Goal: Task Accomplishment & Management: Use online tool/utility

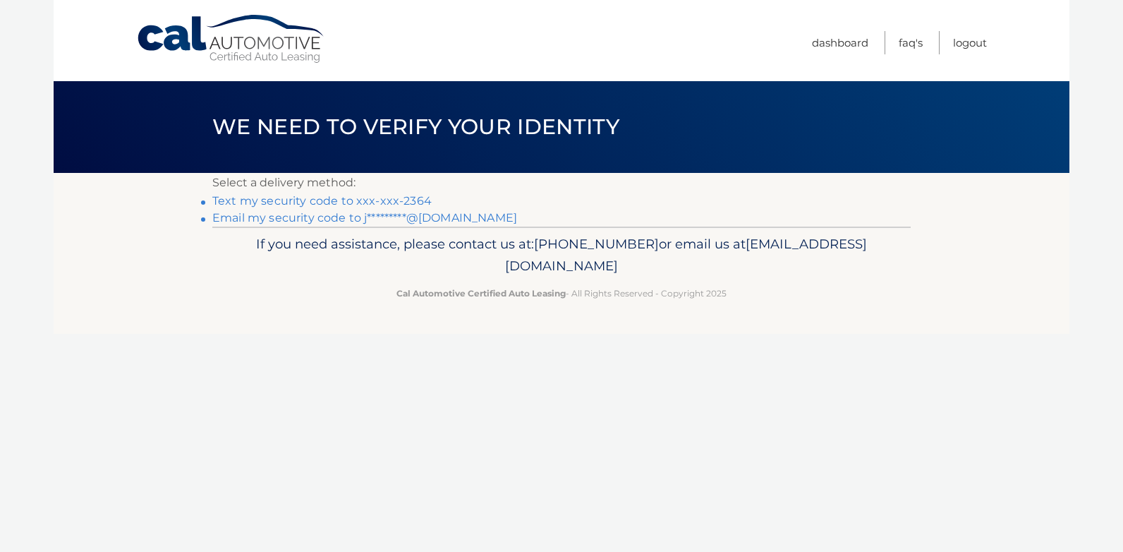
click at [344, 202] on link "Text my security code to xxx-xxx-2364" at bounding box center [321, 200] width 219 height 13
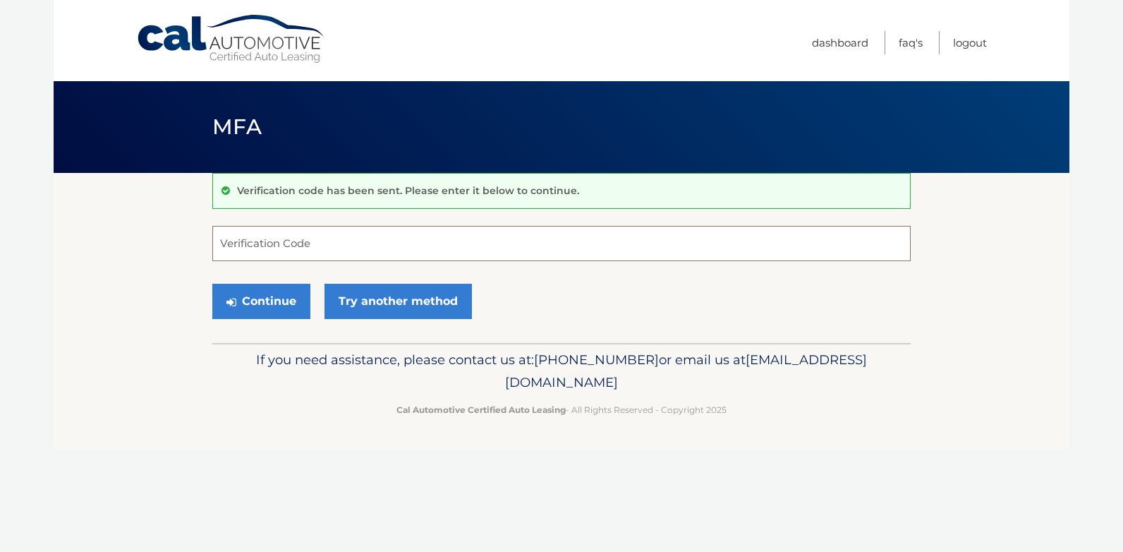
click at [295, 241] on input "Verification Code" at bounding box center [561, 243] width 698 height 35
type input "091662"
click at [277, 293] on button "Continue" at bounding box center [261, 301] width 98 height 35
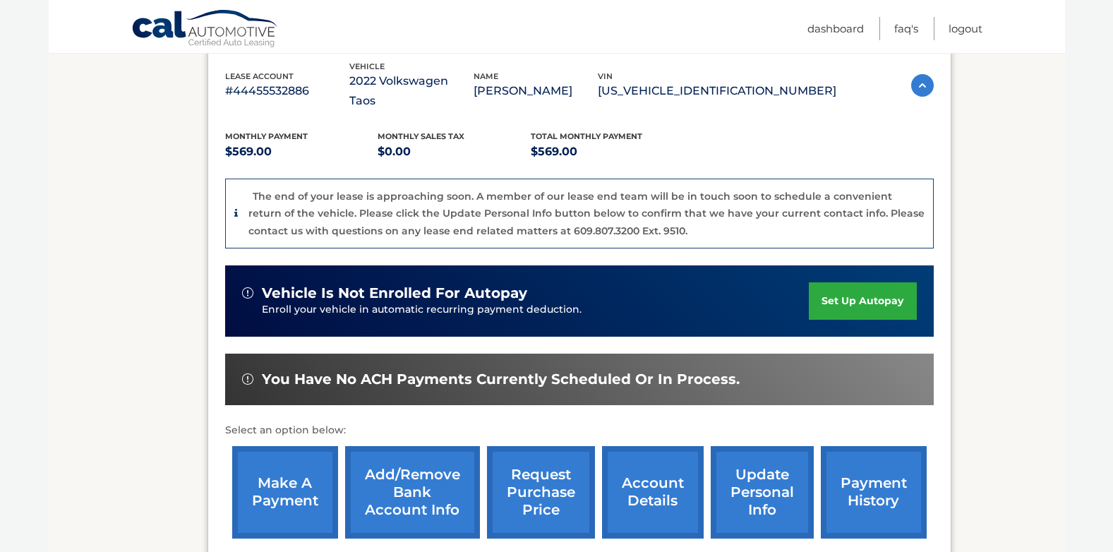
scroll to position [282, 0]
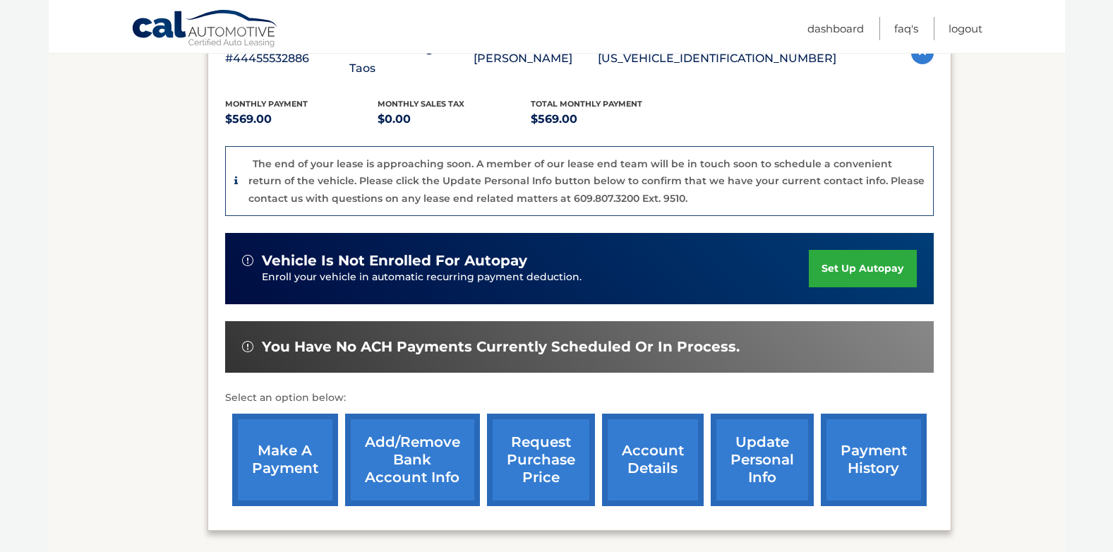
click at [265, 420] on link "make a payment" at bounding box center [285, 459] width 106 height 92
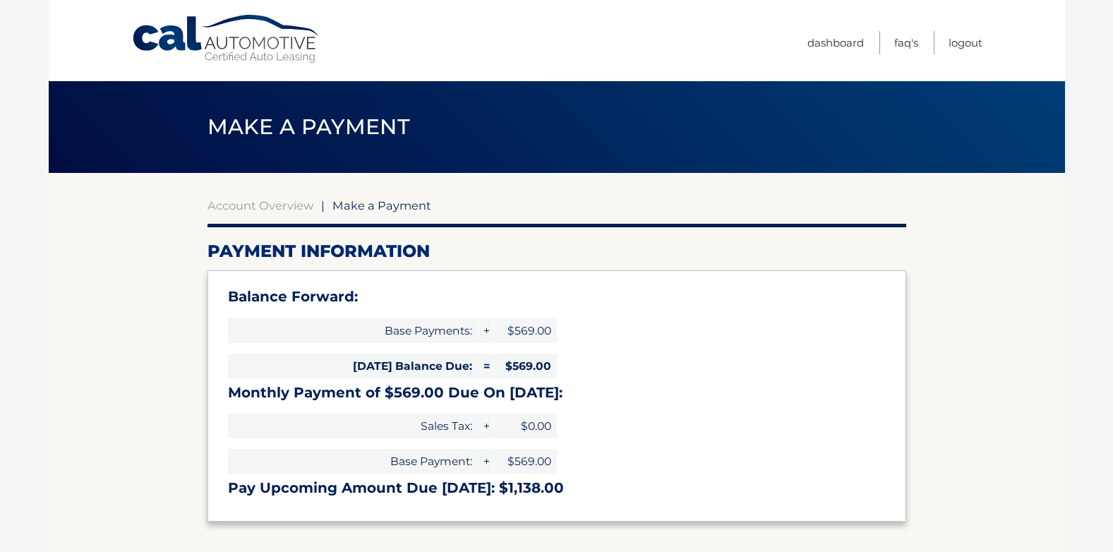
select select "MGUwMjY1ZTUtMzAwYi00YzBkLWI5NzUtMTk3ZWViYWU2NGU0"
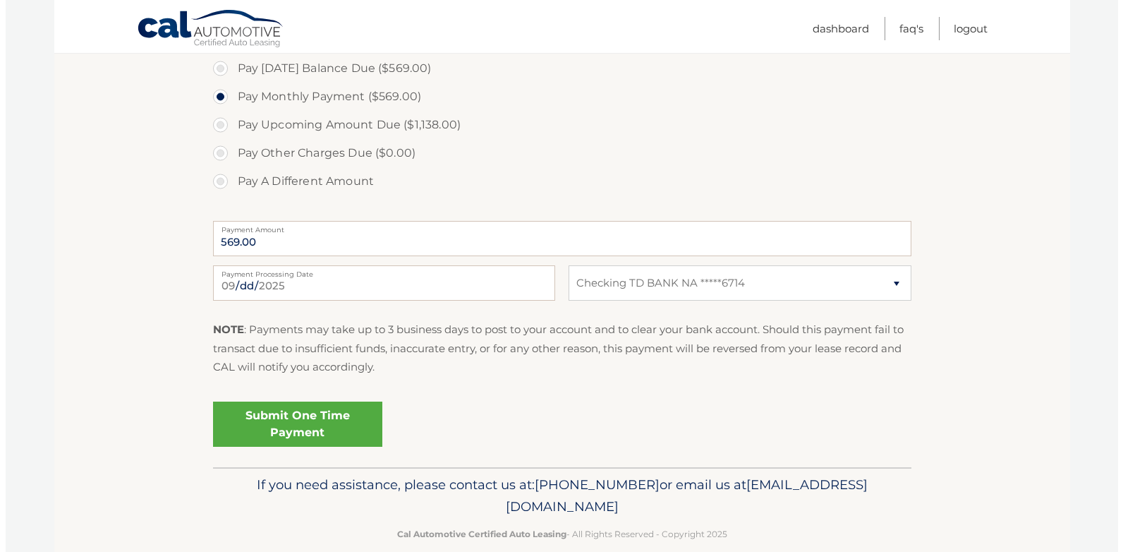
scroll to position [516, 0]
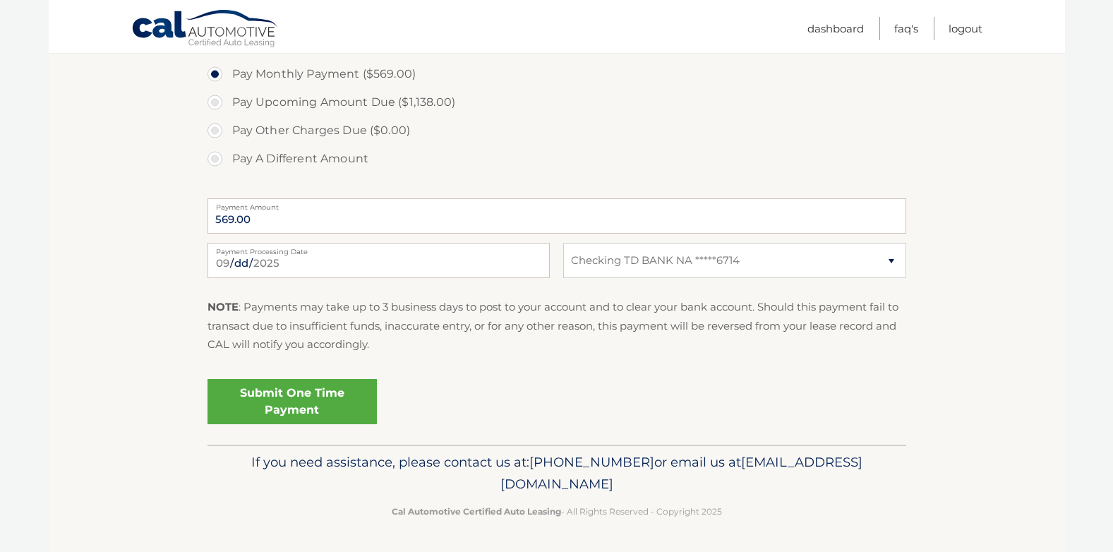
click at [320, 406] on link "Submit One Time Payment" at bounding box center [291, 401] width 169 height 45
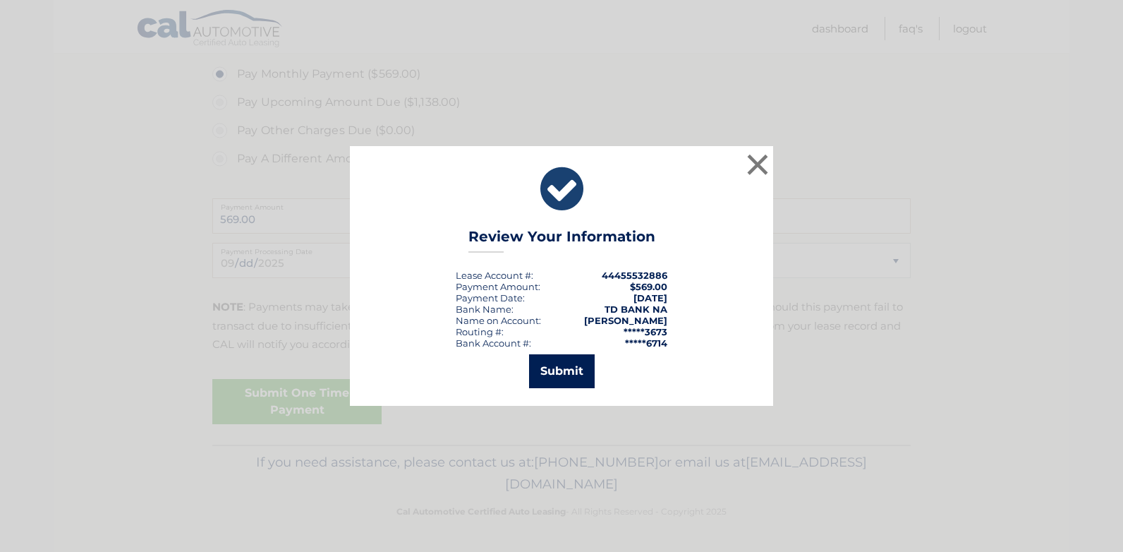
click at [588, 368] on button "Submit" at bounding box center [562, 371] width 66 height 34
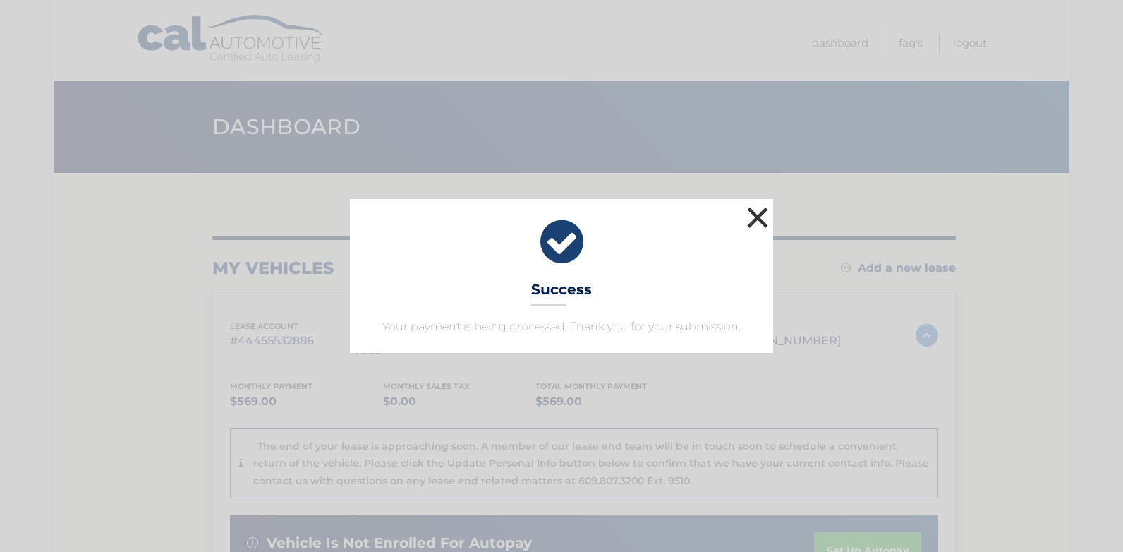
click at [756, 212] on button "×" at bounding box center [758, 217] width 28 height 28
